Goal: Information Seeking & Learning: Learn about a topic

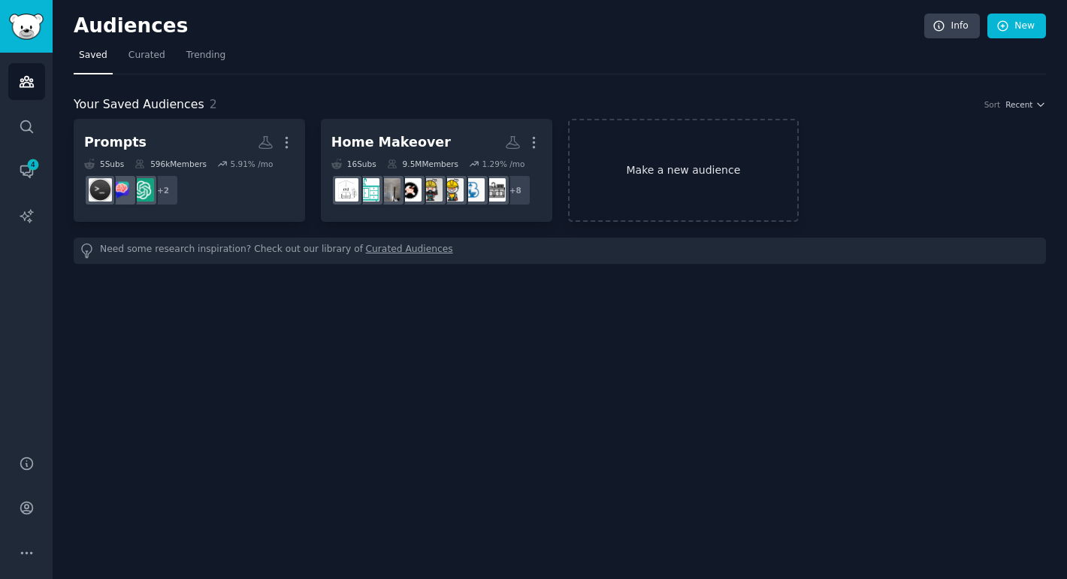
click at [679, 166] on link "Make a new audience" at bounding box center [683, 170] width 231 height 103
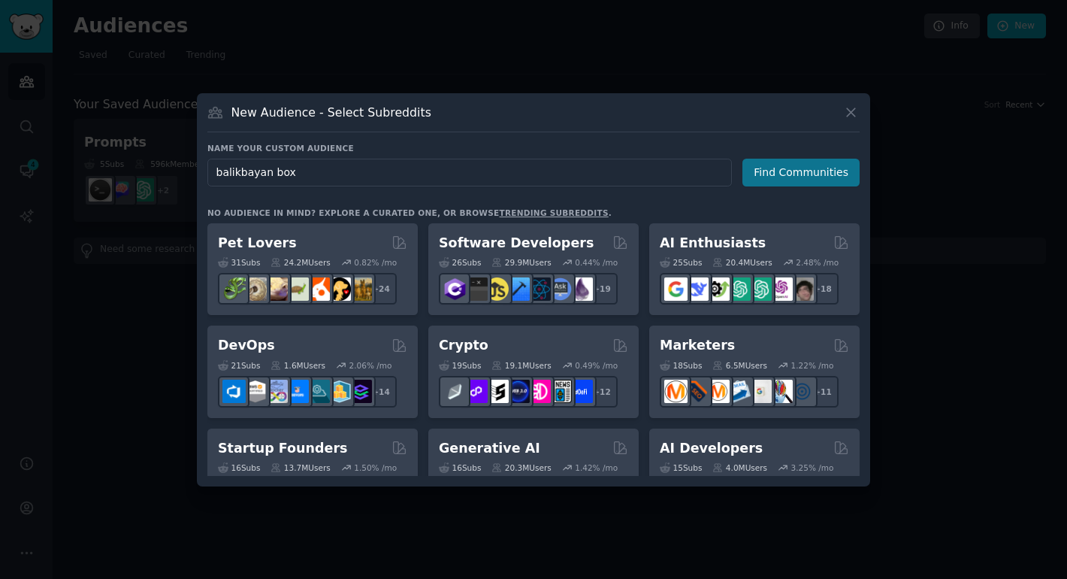
type input "balikbayan box"
click at [842, 168] on button "Find Communities" at bounding box center [801, 173] width 117 height 28
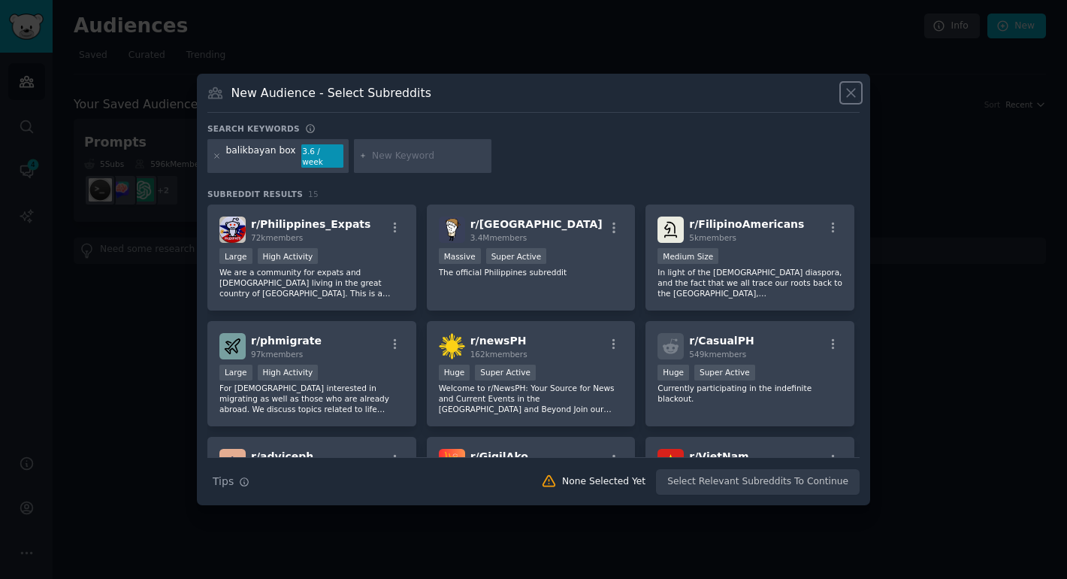
click at [849, 95] on icon at bounding box center [851, 93] width 16 height 16
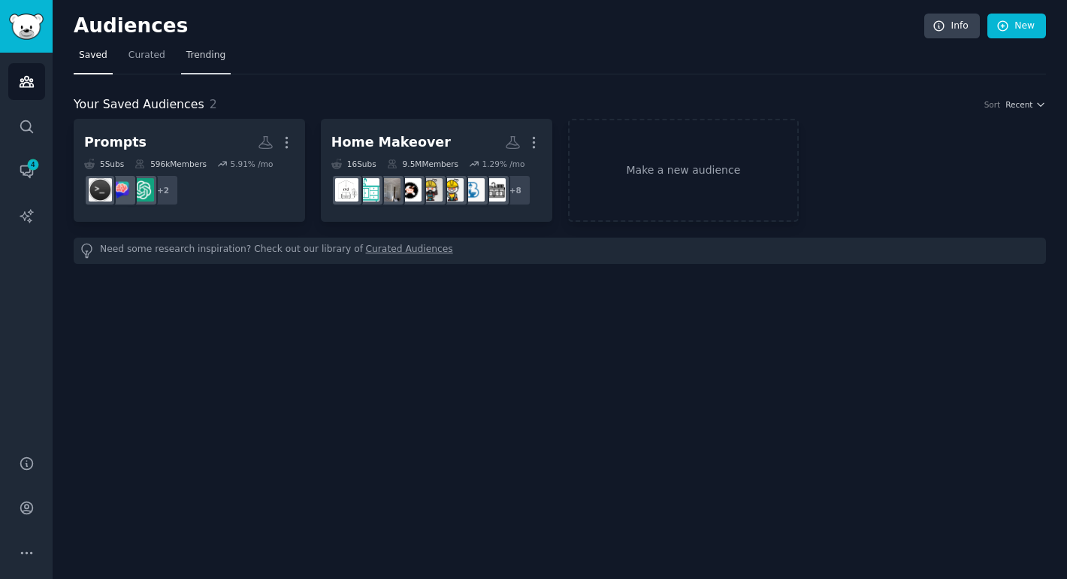
click at [208, 57] on span "Trending" at bounding box center [205, 56] width 39 height 14
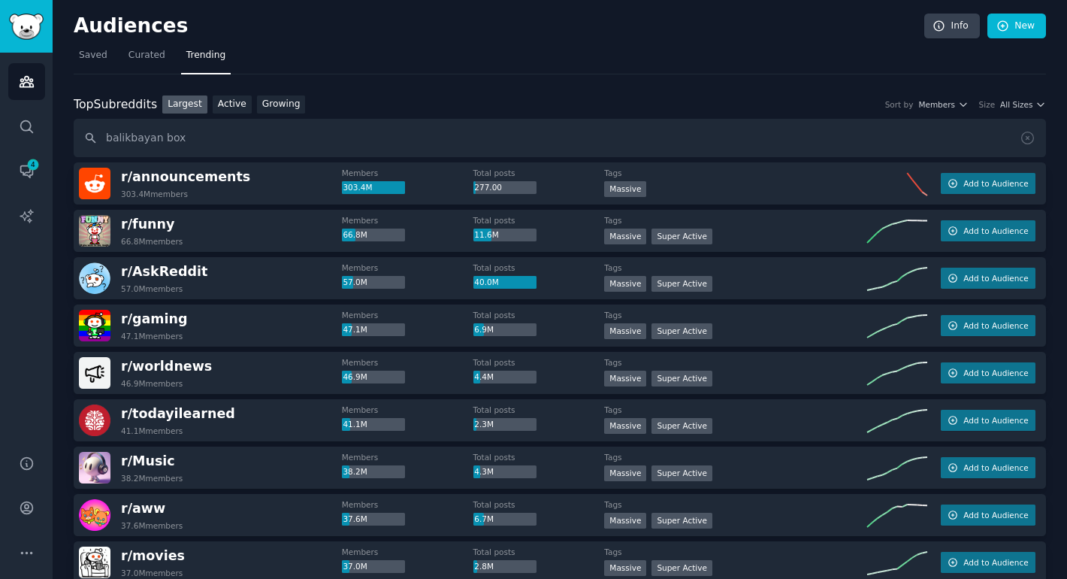
type input "balikbayan box"
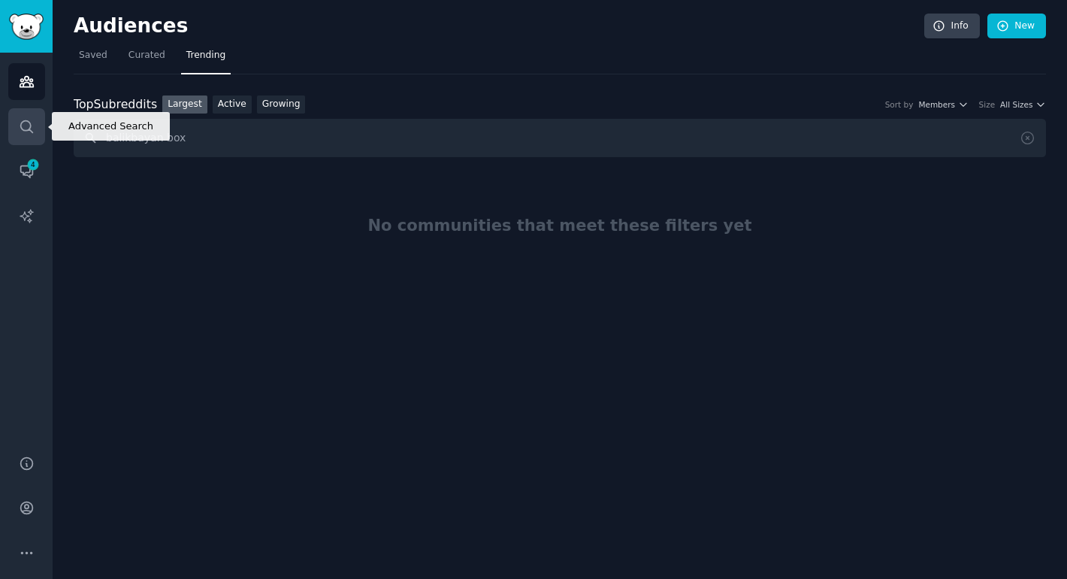
click at [27, 117] on link "Search" at bounding box center [26, 126] width 37 height 37
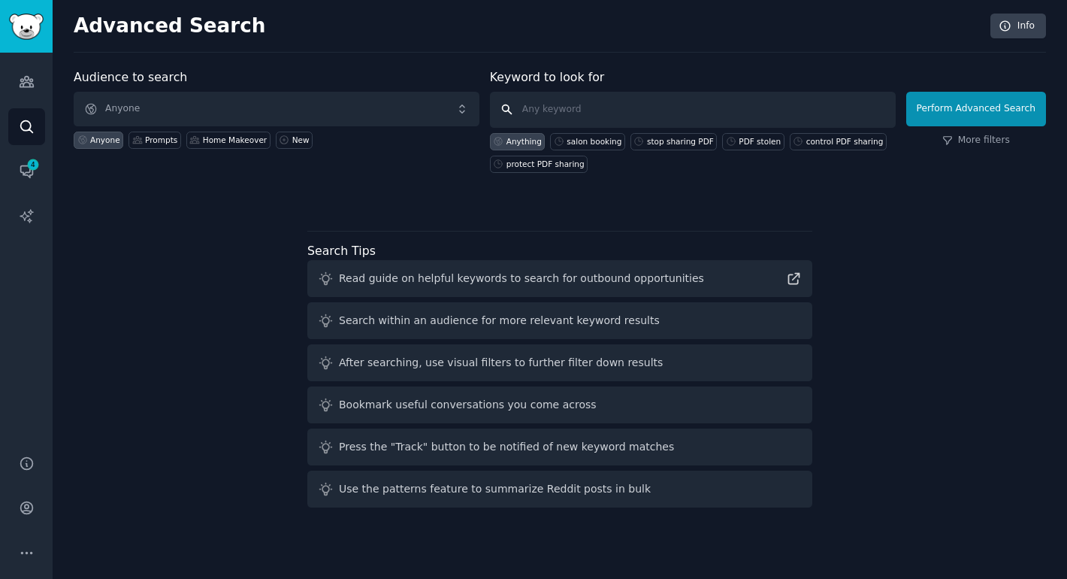
click at [593, 110] on input "text" at bounding box center [693, 110] width 406 height 36
type input "balikbayan box"
click at [1012, 110] on button "Perform Advanced Search" at bounding box center [976, 109] width 140 height 35
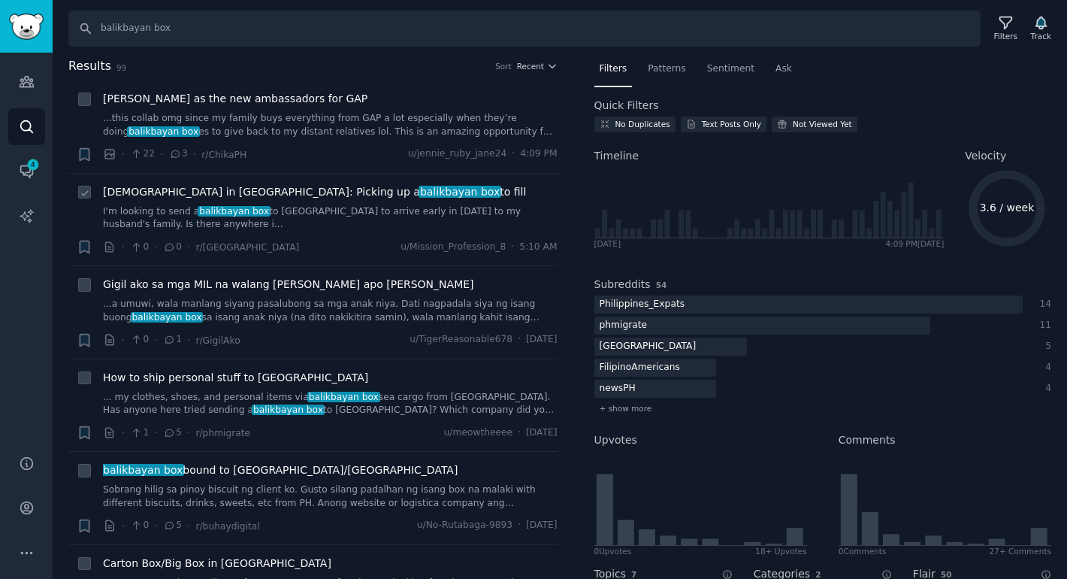
click at [175, 191] on span "[DEMOGRAPHIC_DATA] in [GEOGRAPHIC_DATA]: Picking up a balikbayan box to fill" at bounding box center [314, 192] width 423 height 16
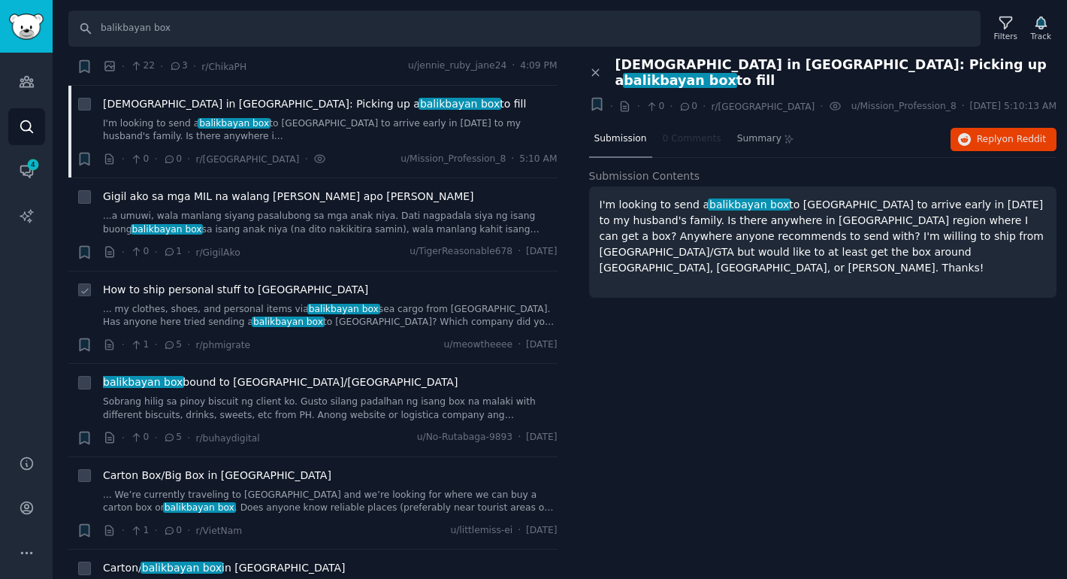
scroll to position [89, 0]
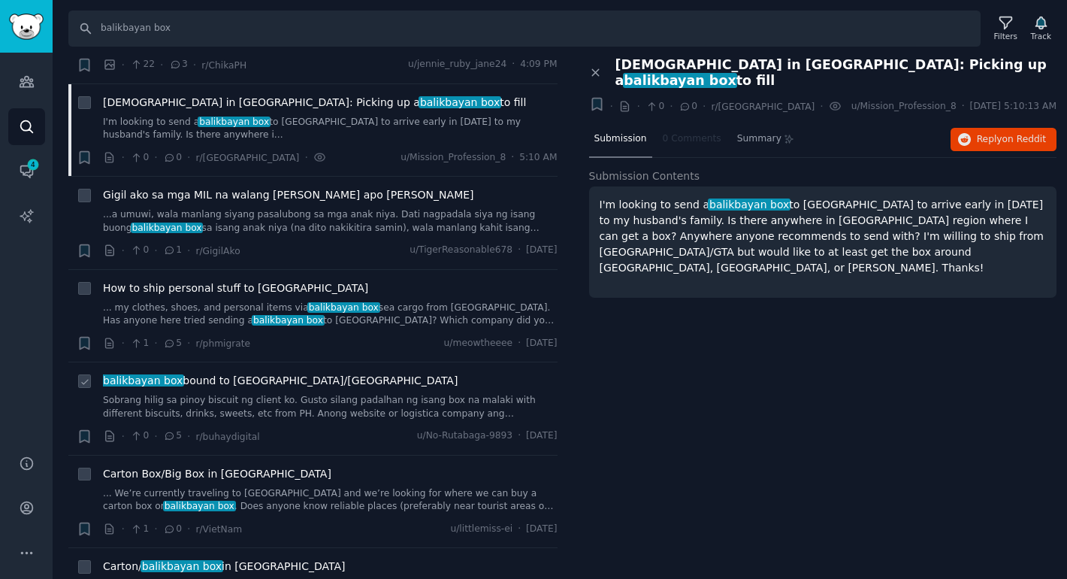
click at [225, 382] on span "balikbayan box bound to [GEOGRAPHIC_DATA]/[GEOGRAPHIC_DATA]" at bounding box center [280, 381] width 355 height 16
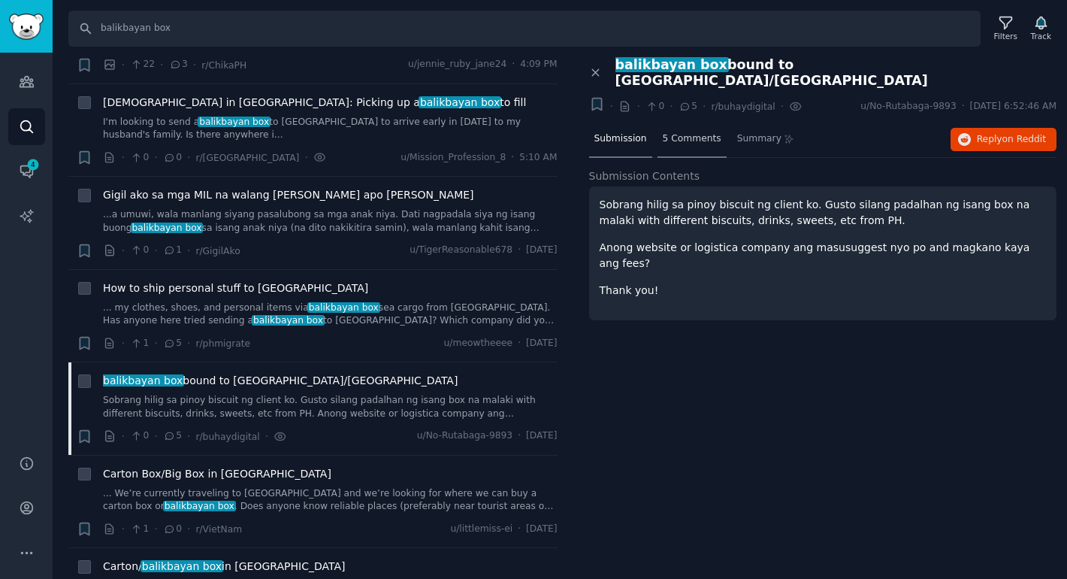
click at [695, 132] on span "5 Comments" at bounding box center [692, 139] width 59 height 14
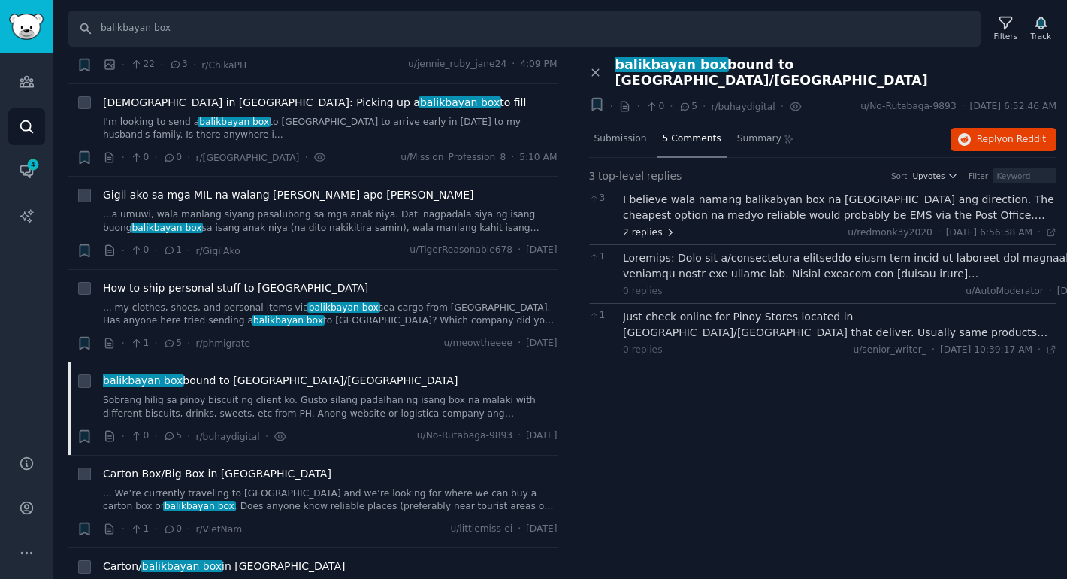
click at [652, 226] on span "2 replies" at bounding box center [649, 233] width 53 height 14
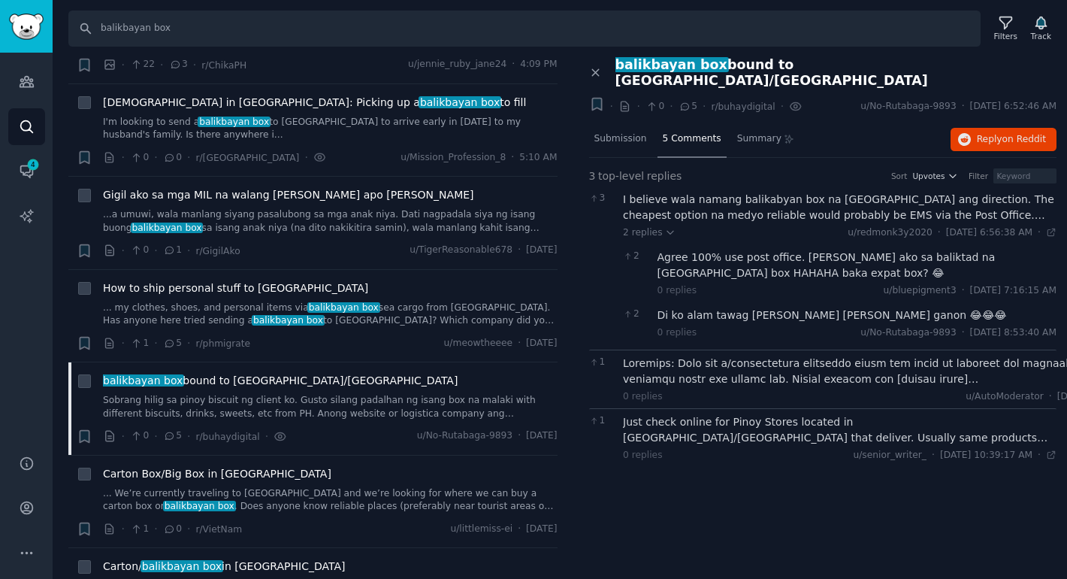
click at [677, 414] on div "Just check online for Pinoy Stores located in [GEOGRAPHIC_DATA]/[GEOGRAPHIC_DAT…" at bounding box center [840, 430] width 434 height 32
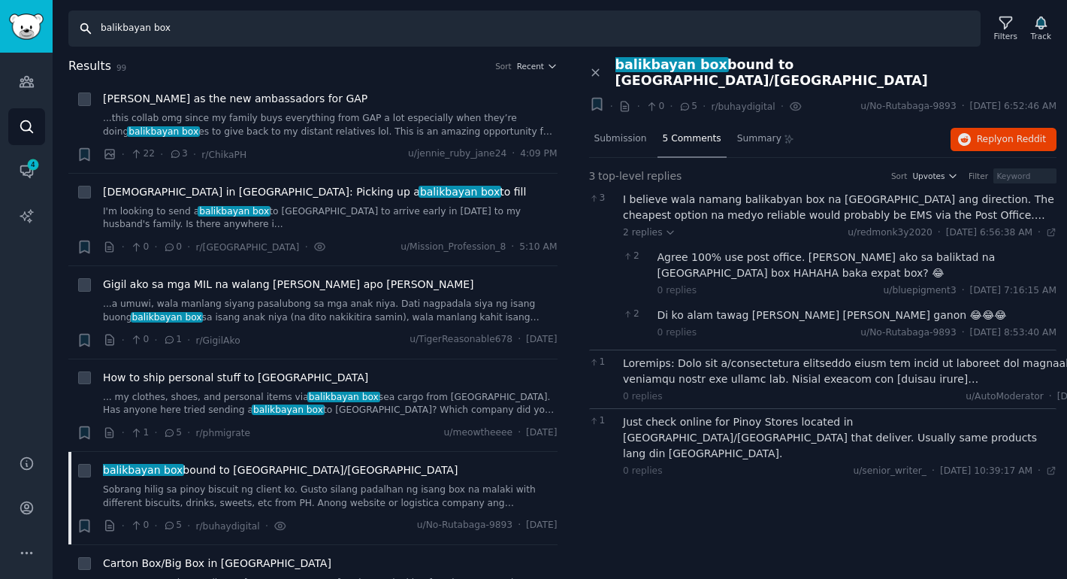
click at [198, 33] on input "balikbayan box" at bounding box center [524, 29] width 912 height 36
click at [1007, 24] on icon at bounding box center [1006, 23] width 16 height 16
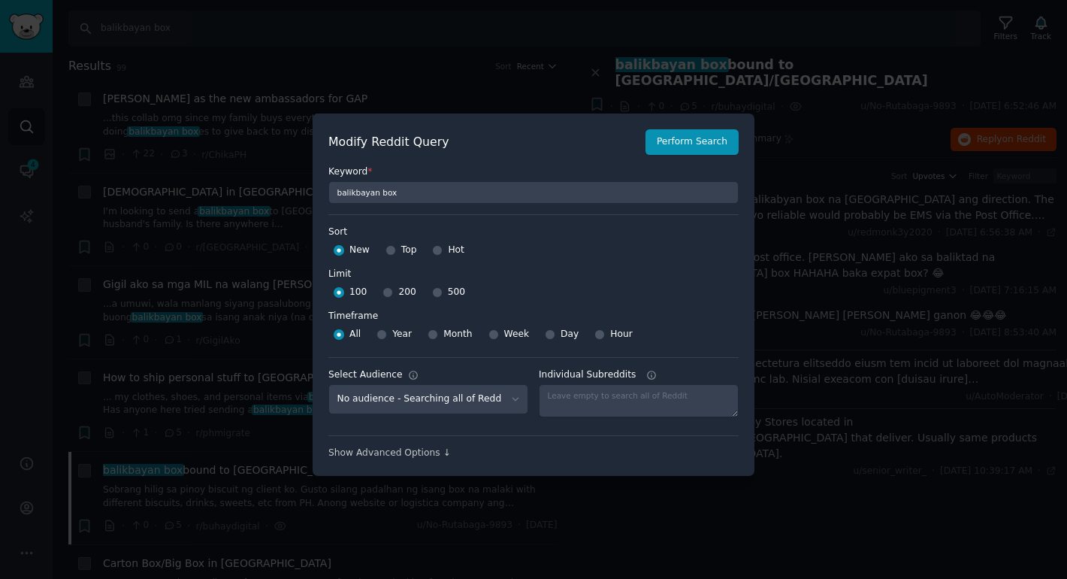
scroll to position [11, 0]
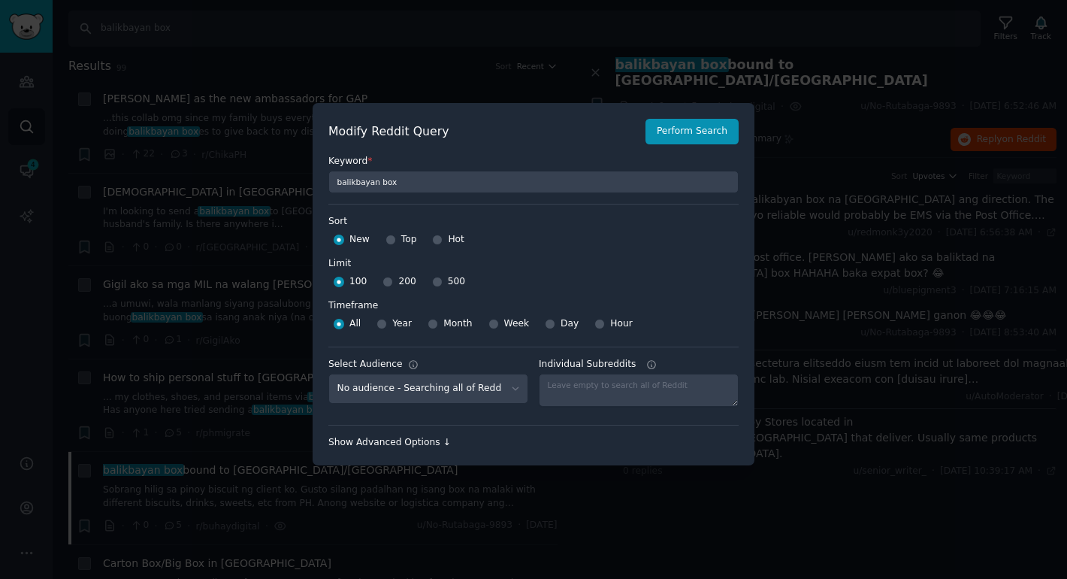
click at [433, 445] on div "Show Advanced Options ↓" at bounding box center [533, 443] width 410 height 14
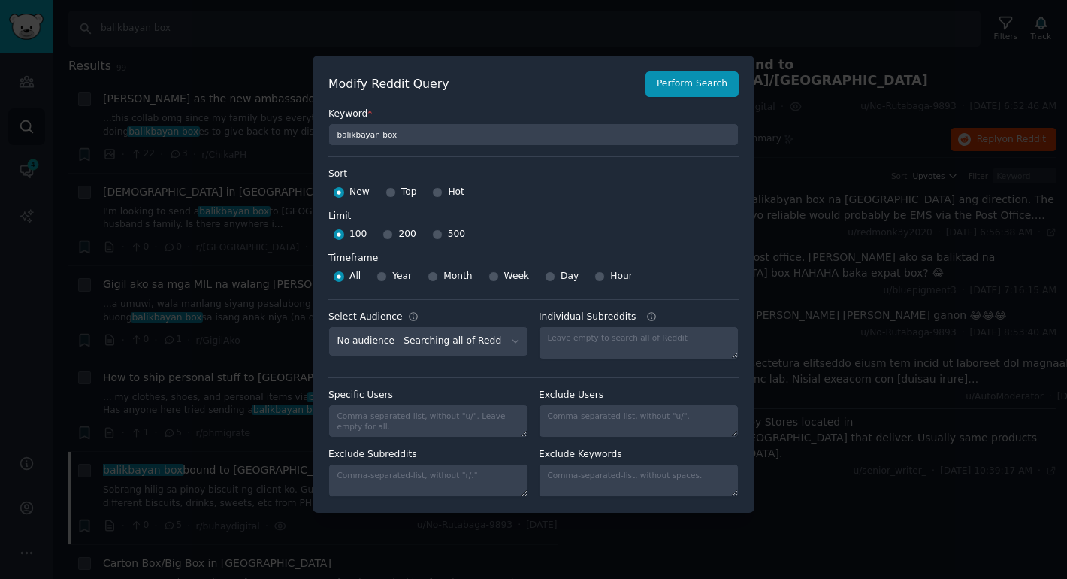
scroll to position [0, 0]
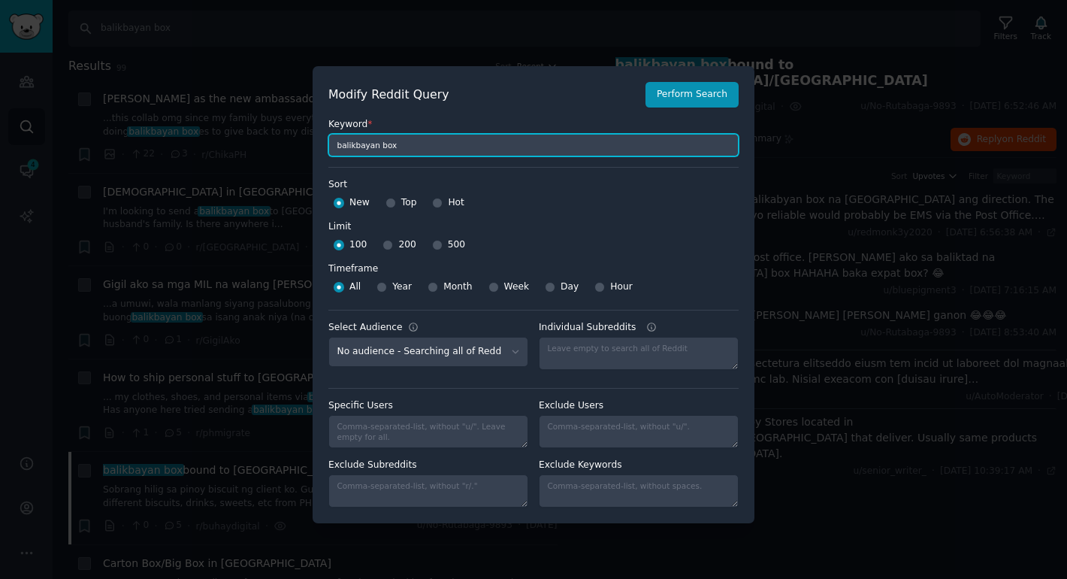
click at [479, 141] on input "balikbayan box" at bounding box center [533, 145] width 410 height 23
type input "balikbayan box CA [GEOGRAPHIC_DATA]"
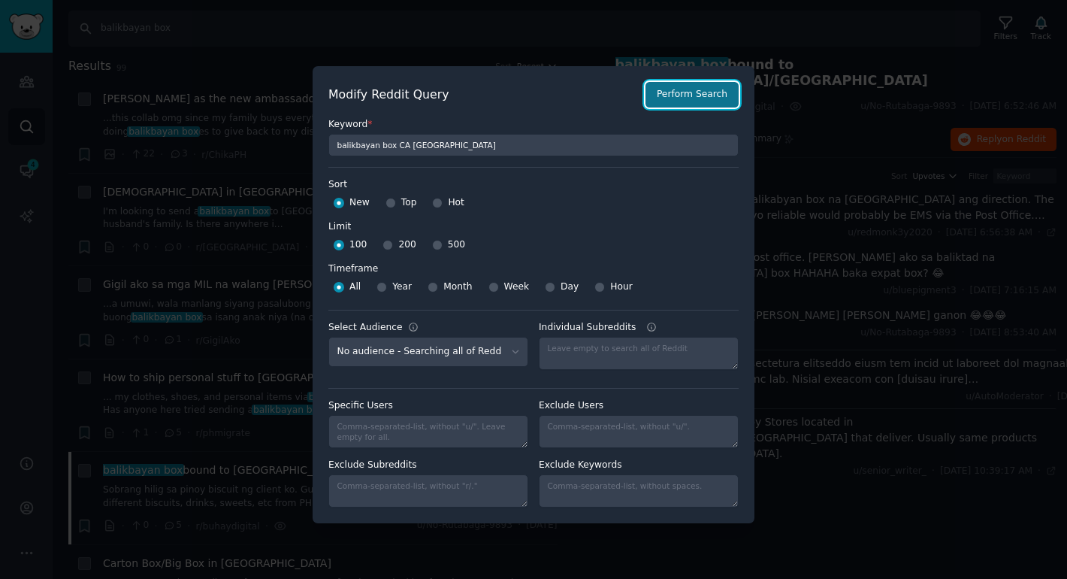
click at [707, 93] on button "Perform Search" at bounding box center [692, 95] width 93 height 26
type input "balikbayan box CA [GEOGRAPHIC_DATA]"
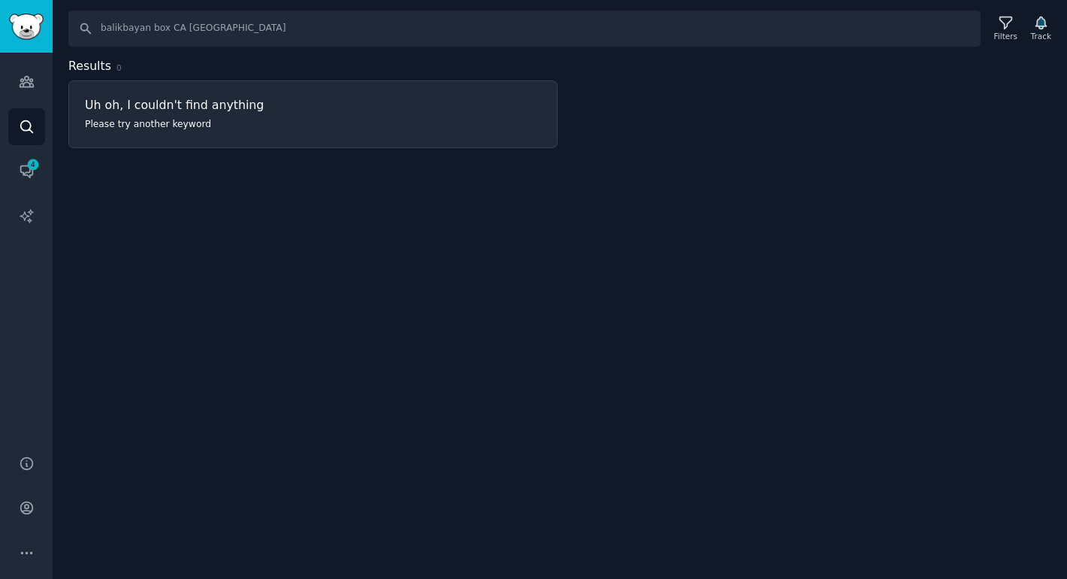
click at [477, 121] on div "Uh oh, I couldn't find anything Please try another keyword" at bounding box center [313, 114] width 488 height 66
click at [1000, 19] on icon at bounding box center [1006, 23] width 16 height 16
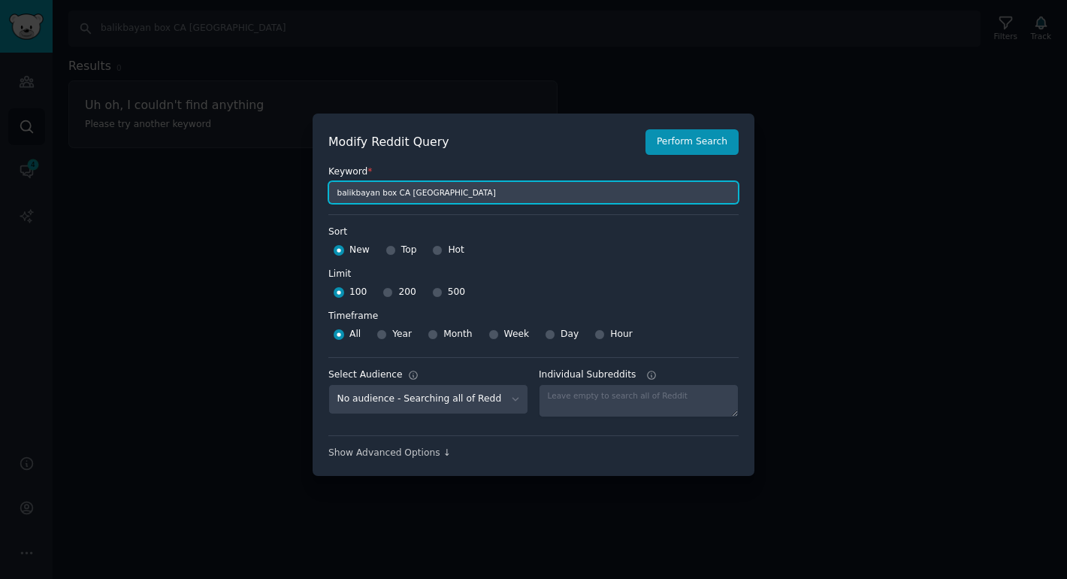
drag, startPoint x: 394, startPoint y: 191, endPoint x: 471, endPoint y: 200, distance: 77.9
click at [471, 200] on input "balikbayan box CA [GEOGRAPHIC_DATA]" at bounding box center [533, 192] width 410 height 23
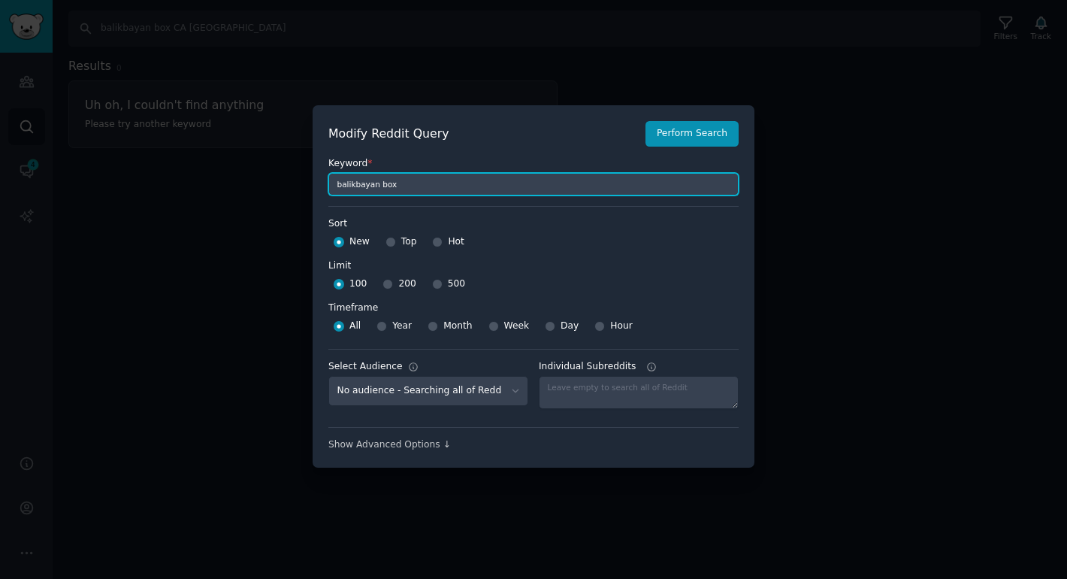
scroll to position [11, 0]
click at [331, 183] on input "balikbayan box AND" at bounding box center [533, 182] width 410 height 23
click at [452, 181] on input ""balikbayan box" AND" at bounding box center [533, 182] width 410 height 23
type input ""balikbayan box" AND "Canada" OR "CA""
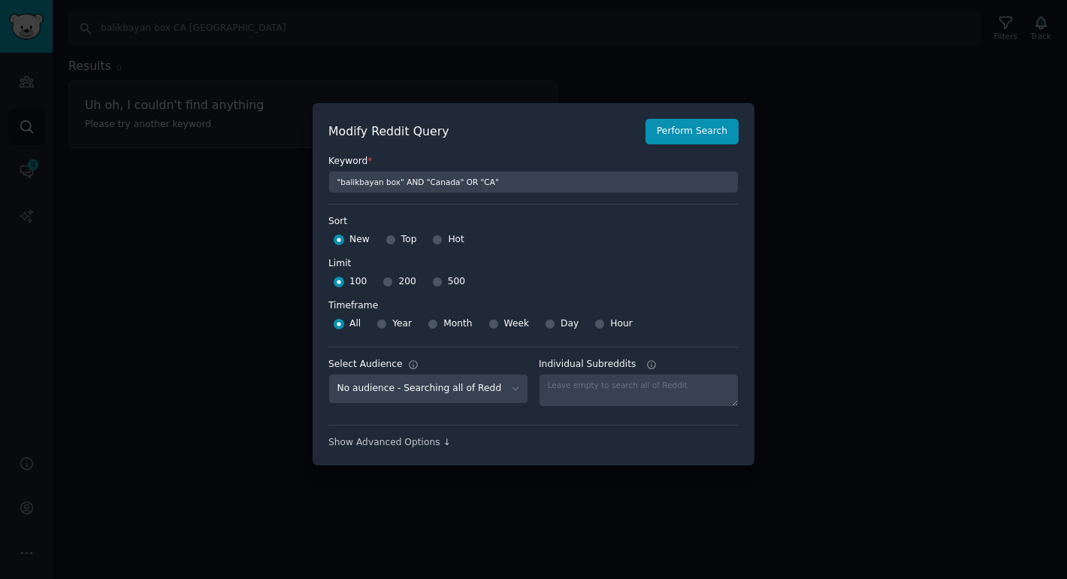
type input ""balikbayan box" AND "Canada" OR "CA""
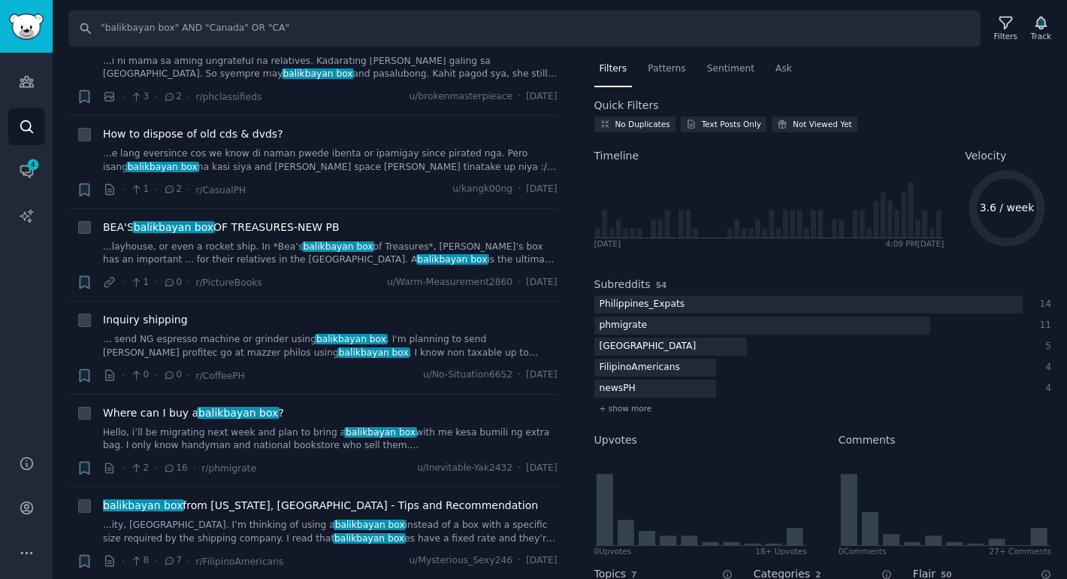
scroll to position [1431, 0]
